Goal: Check status: Check status

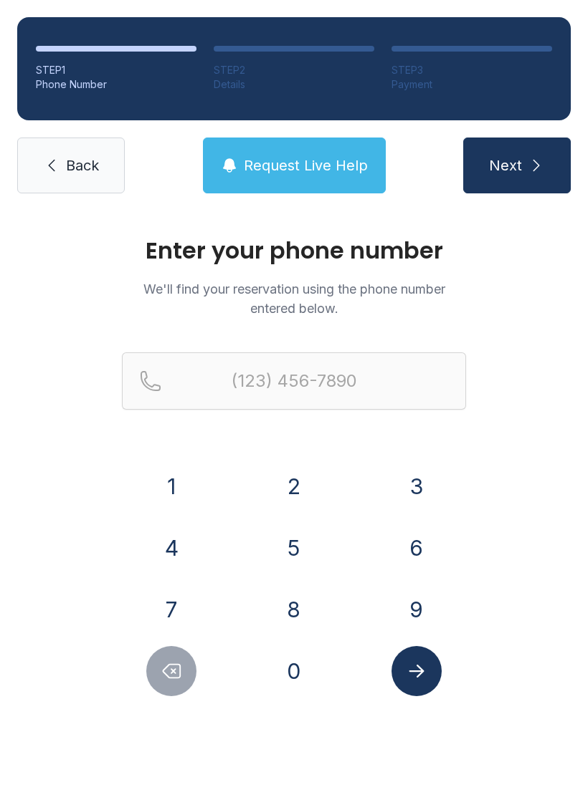
click at [413, 485] on button "3" at bounding box center [416, 486] width 50 height 50
click at [282, 478] on button "2" at bounding box center [294, 486] width 50 height 50
click at [163, 482] on button "1" at bounding box center [171, 486] width 50 height 50
click at [169, 603] on button "7" at bounding box center [171, 610] width 50 height 50
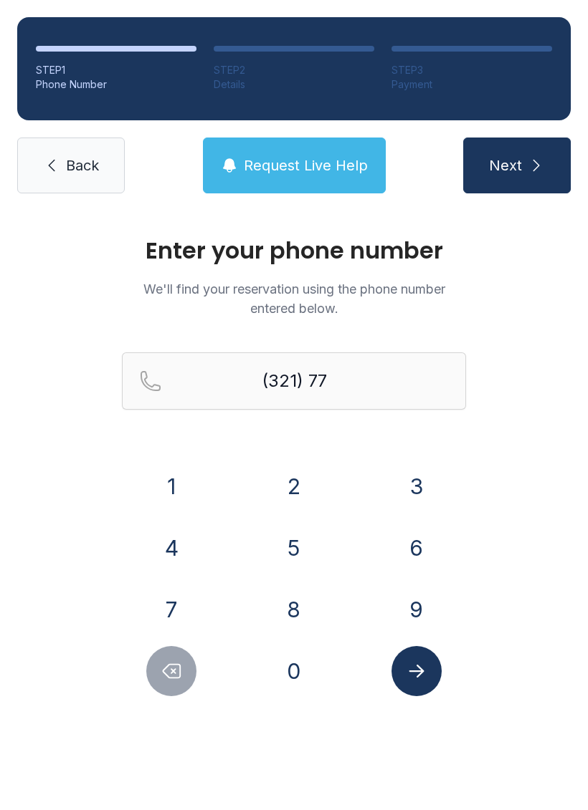
click at [411, 482] on button "3" at bounding box center [416, 486] width 50 height 50
click at [422, 534] on button "6" at bounding box center [416, 548] width 50 height 50
click at [420, 601] on button "9" at bounding box center [416, 610] width 50 height 50
click at [418, 532] on button "6" at bounding box center [416, 548] width 50 height 50
click at [194, 543] on button "4" at bounding box center [171, 548] width 50 height 50
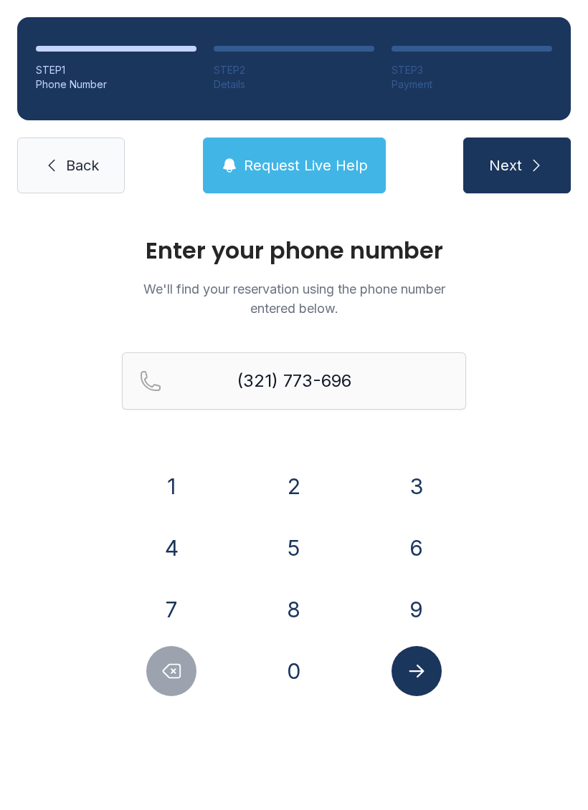
type input "[PHONE_NUMBER]"
click at [542, 161] on icon "submit" at bounding box center [535, 165] width 17 height 17
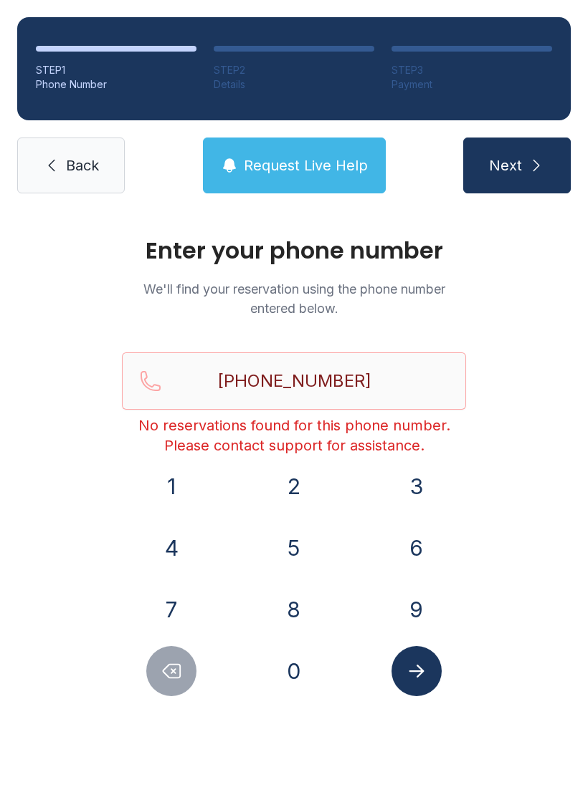
click at [43, 177] on link "Back" at bounding box center [70, 166] width 107 height 56
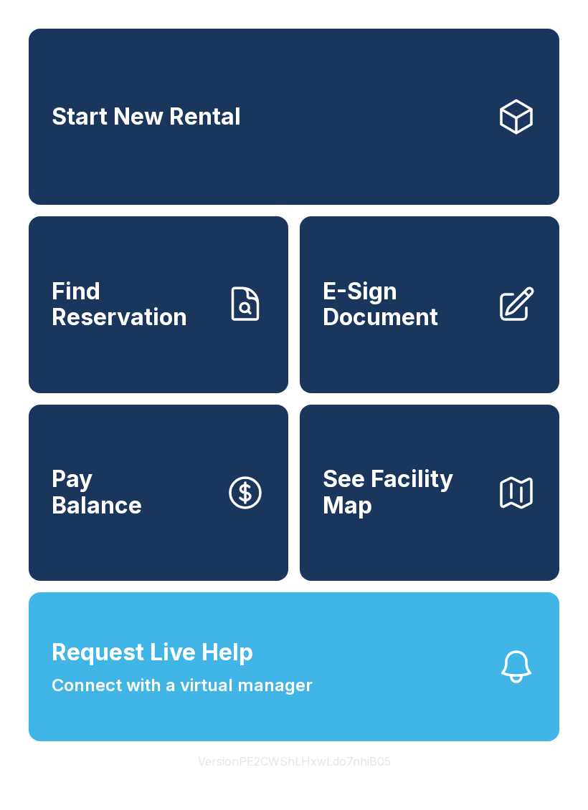
click at [393, 321] on span "E-Sign Document" at bounding box center [403, 305] width 162 height 52
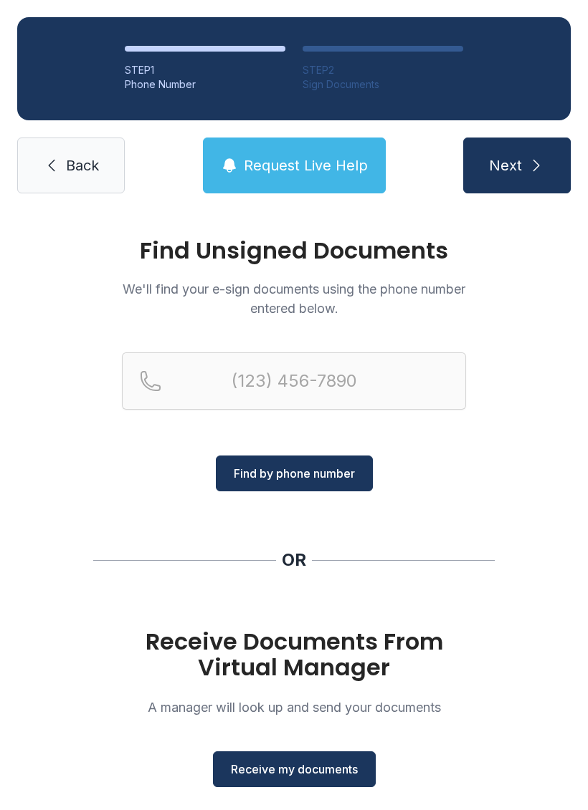
click at [318, 777] on span "Receive my documents" at bounding box center [294, 769] width 127 height 17
